Goal: Task Accomplishment & Management: Use online tool/utility

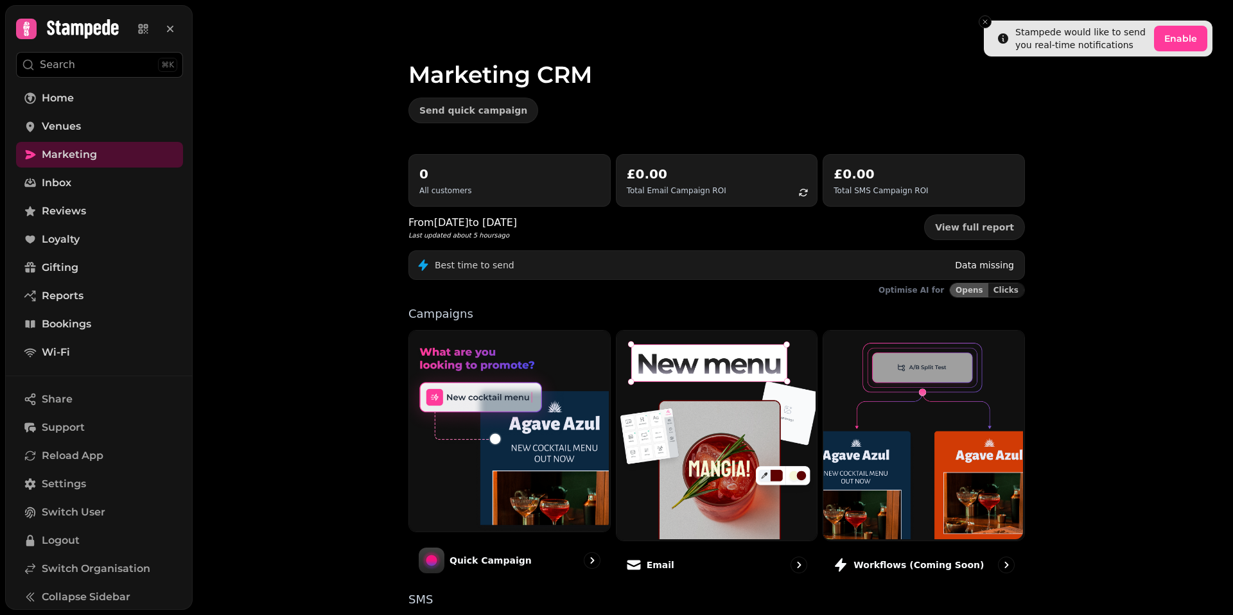
click at [736, 117] on div "Send quick campaign" at bounding box center [716, 111] width 616 height 26
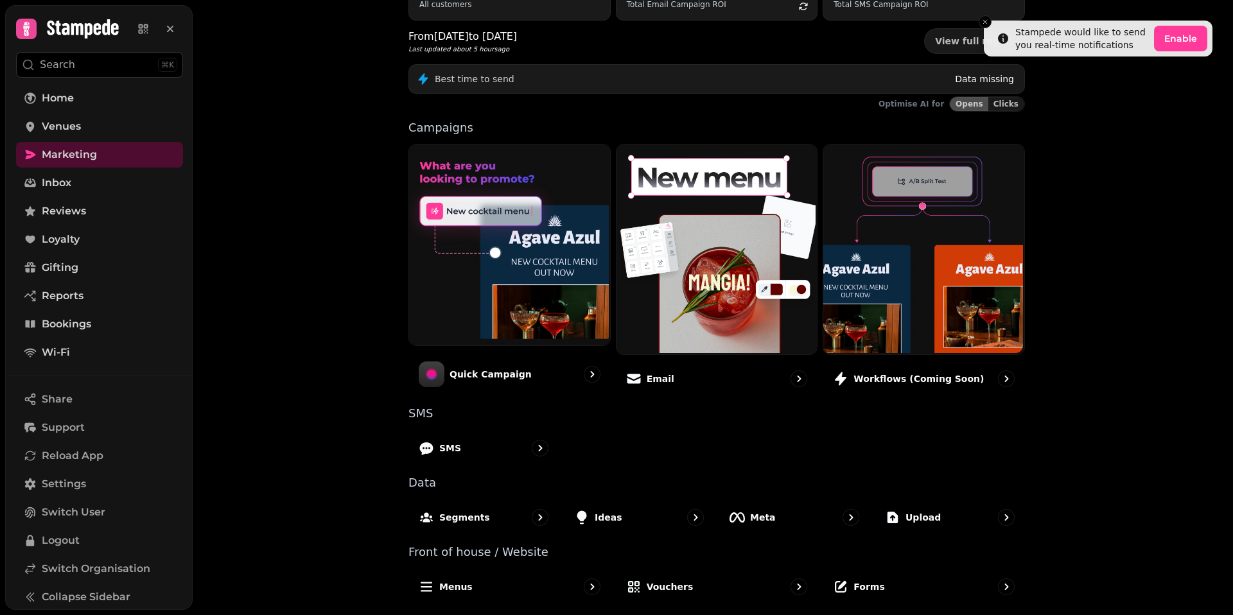
drag, startPoint x: 248, startPoint y: 315, endPoint x: 237, endPoint y: 312, distance: 11.8
click at [248, 315] on div "Marketing CRM Send quick campaign 0 All customers £0.00 Total Email Campaign RO…" at bounding box center [713, 307] width 1040 height 615
click at [311, 414] on div "Marketing CRM Send quick campaign 0 All customers £0.00 Total Email Campaign RO…" at bounding box center [713, 307] width 1040 height 615
click at [275, 137] on div "Marketing CRM Send quick campaign 0 All customers £0.00 Total Email Campaign RO…" at bounding box center [713, 307] width 1040 height 615
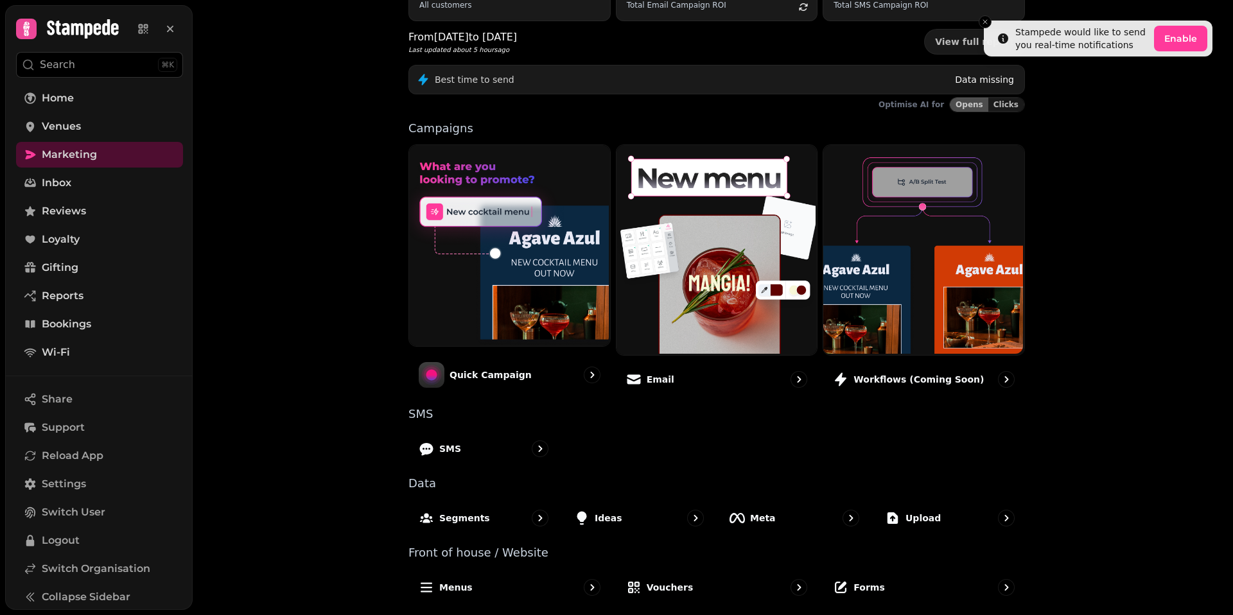
click at [275, 137] on div "Marketing CRM Send quick campaign 0 All customers £0.00 Total Email Campaign RO…" at bounding box center [713, 307] width 1040 height 615
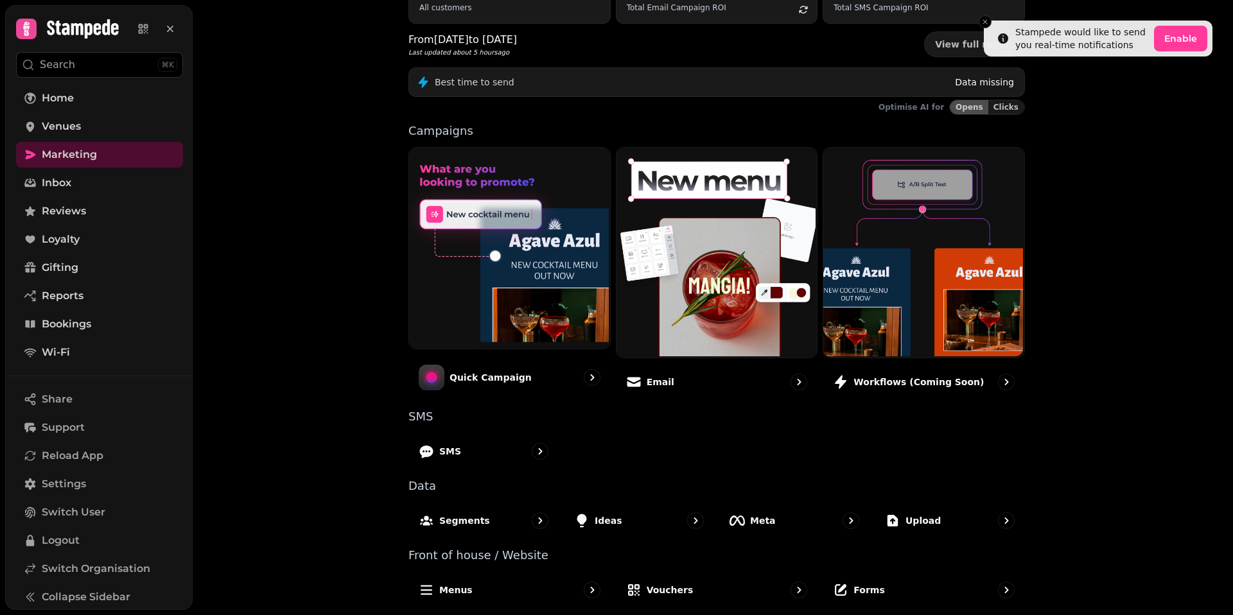
scroll to position [182, 0]
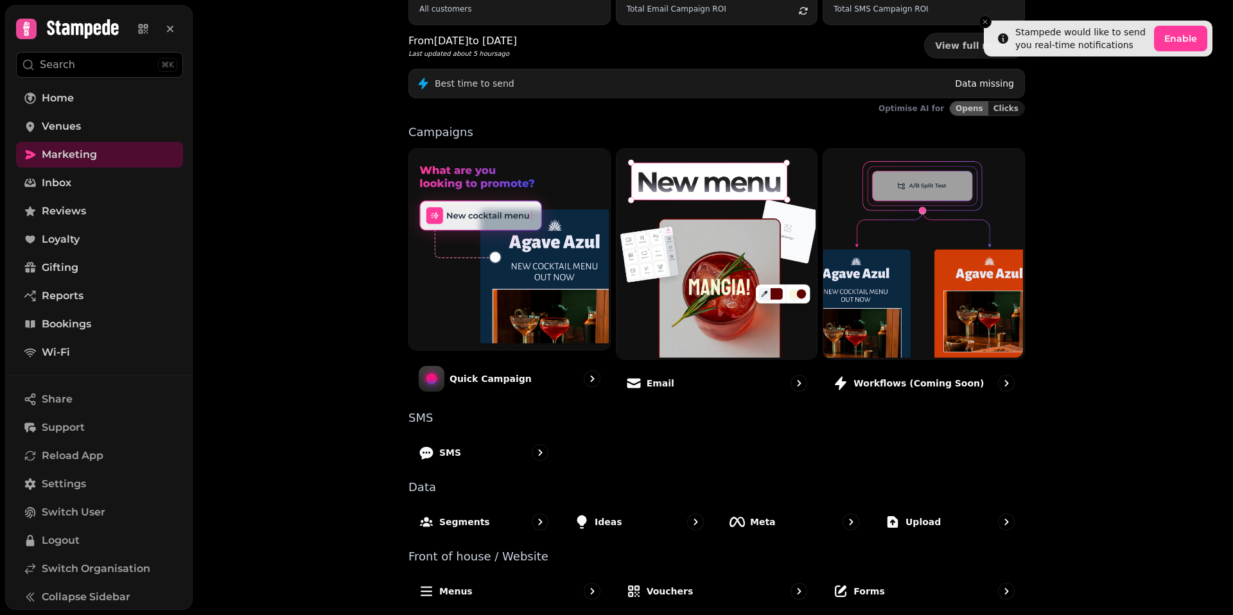
click at [299, 466] on div "Marketing CRM Send quick campaign 0 All customers £0.00 Total Email Campaign RO…" at bounding box center [713, 307] width 1040 height 615
